Goal: Find specific page/section: Find specific page/section

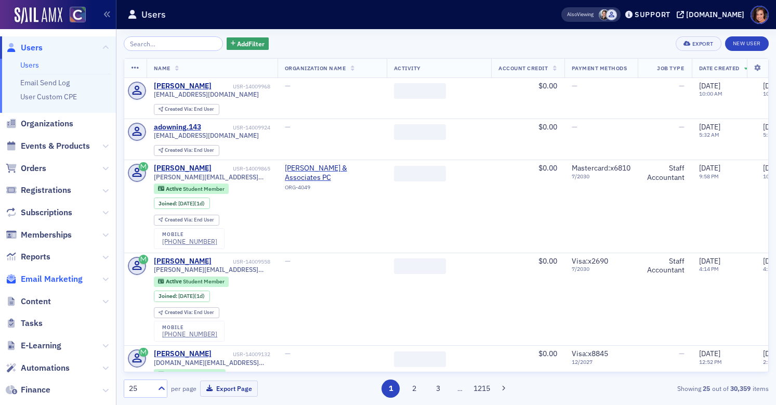
click at [55, 282] on span "Email Marketing" at bounding box center [52, 278] width 62 height 11
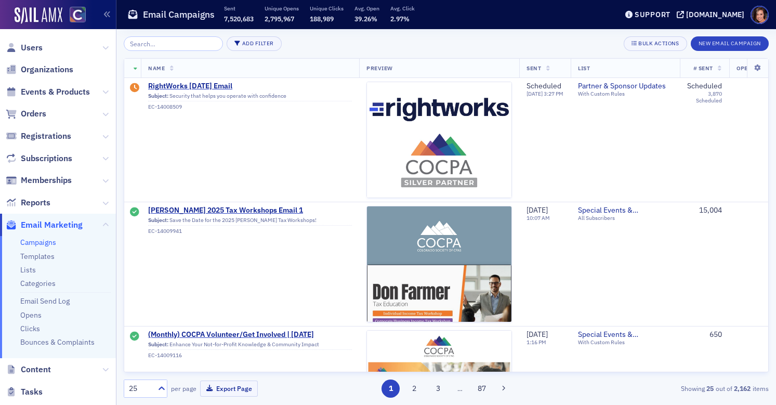
type input "s"
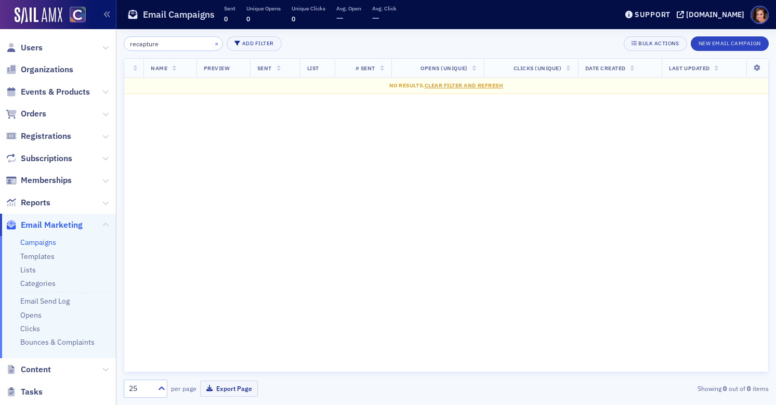
type input "recapture"
click at [212, 43] on button "×" at bounding box center [216, 42] width 9 height 9
click at [180, 43] on input "search" at bounding box center [173, 43] width 99 height 15
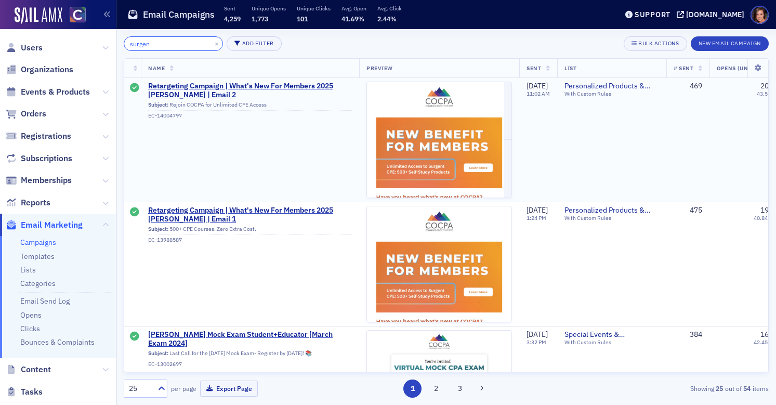
type input "surgen"
